Goal: Navigation & Orientation: Find specific page/section

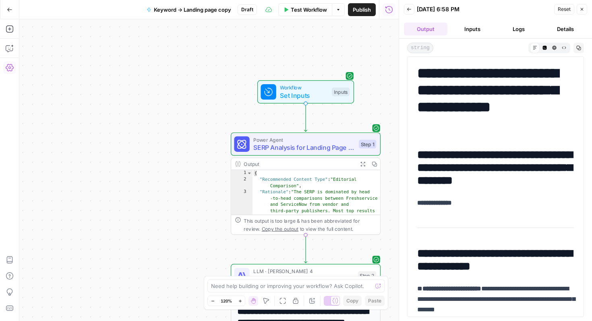
click at [14, 13] on button "Go Back" at bounding box center [9, 9] width 14 height 14
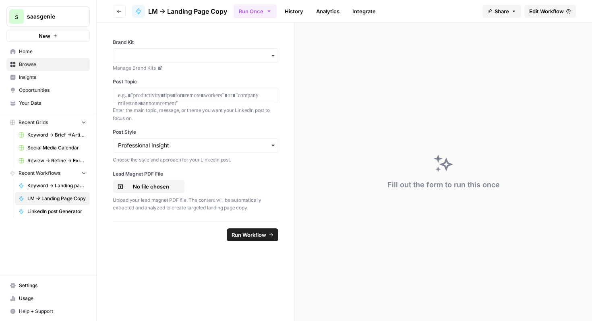
click at [41, 55] on link "Home" at bounding box center [47, 51] width 83 height 13
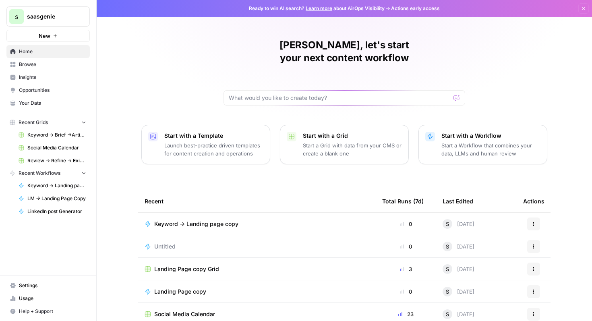
click at [66, 134] on span "Keyword -> Brief ->Article" at bounding box center [56, 134] width 59 height 7
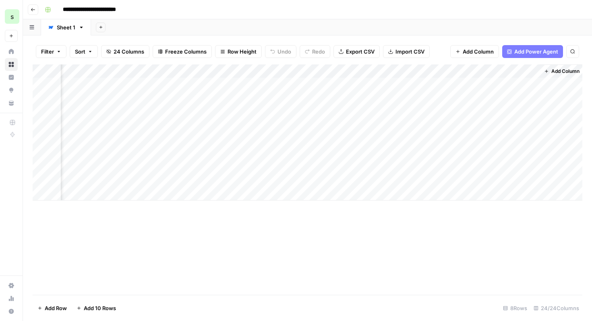
scroll to position [0, 1674]
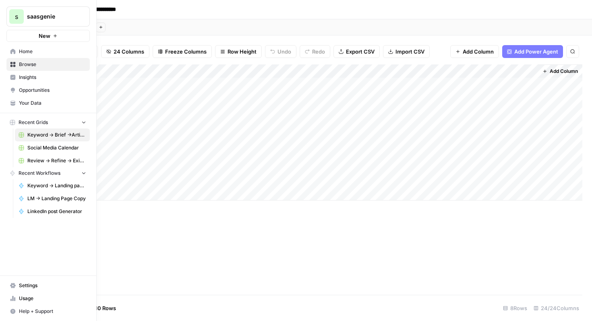
click at [10, 53] on link "Home" at bounding box center [47, 51] width 83 height 13
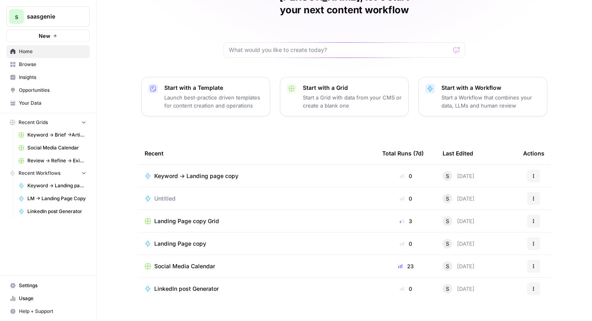
scroll to position [50, 0]
